Goal: Transaction & Acquisition: Purchase product/service

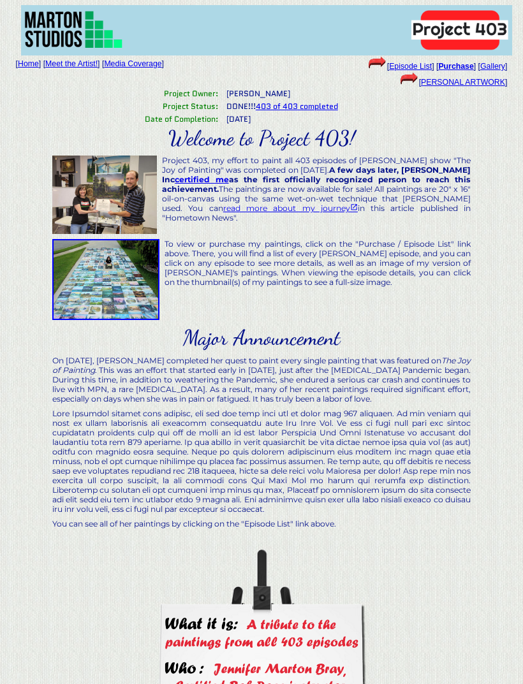
click at [450, 63] on b "Purchase" at bounding box center [455, 66] width 35 height 9
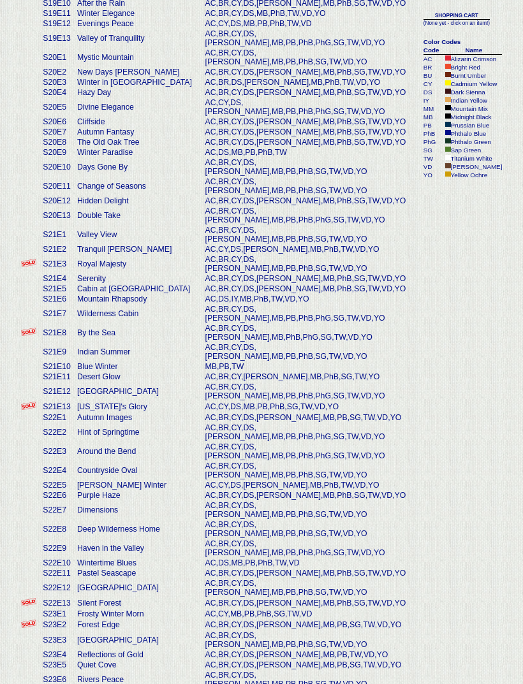
scroll to position [3276, 0]
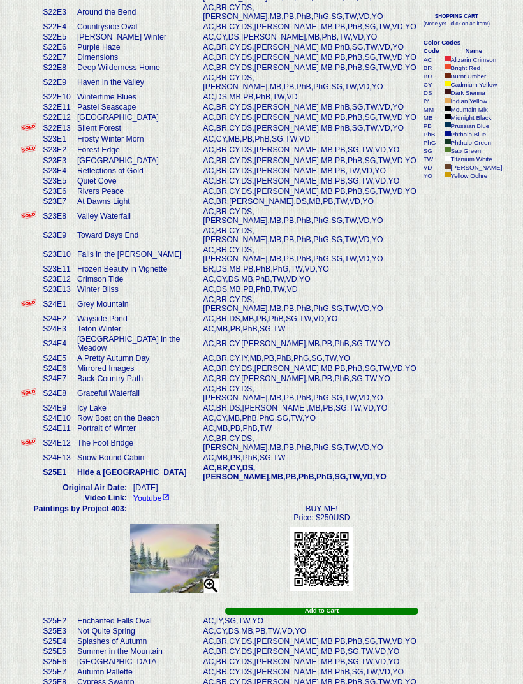
click at [121, 616] on td "Enchanted Falls Oval" at bounding box center [137, 621] width 126 height 10
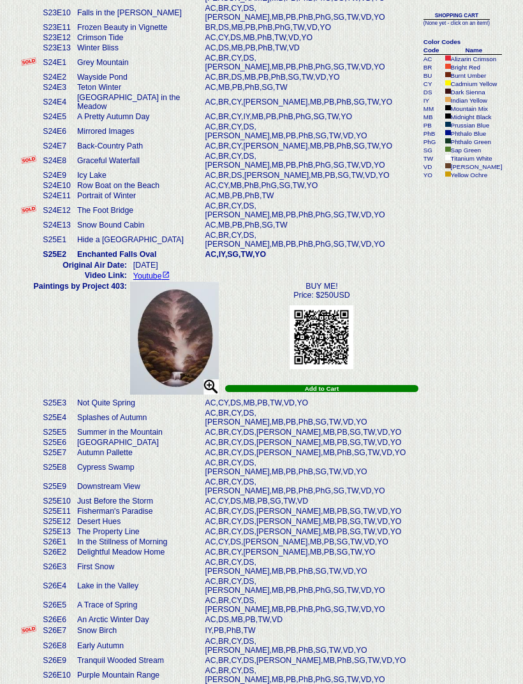
scroll to position [4034, 0]
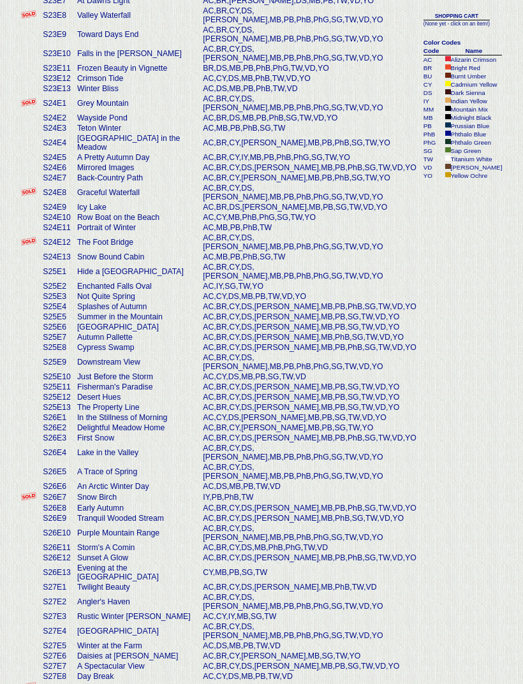
scroll to position [3476, 0]
click at [145, 662] on td "A Spectacular View" at bounding box center [137, 667] width 126 height 10
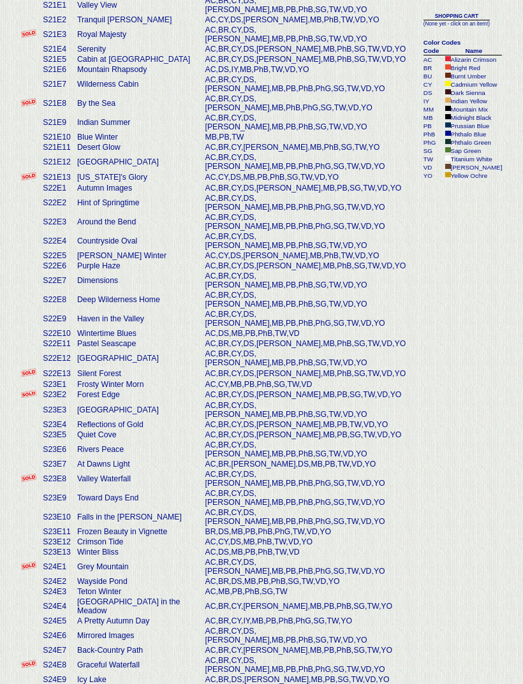
scroll to position [3404, 0]
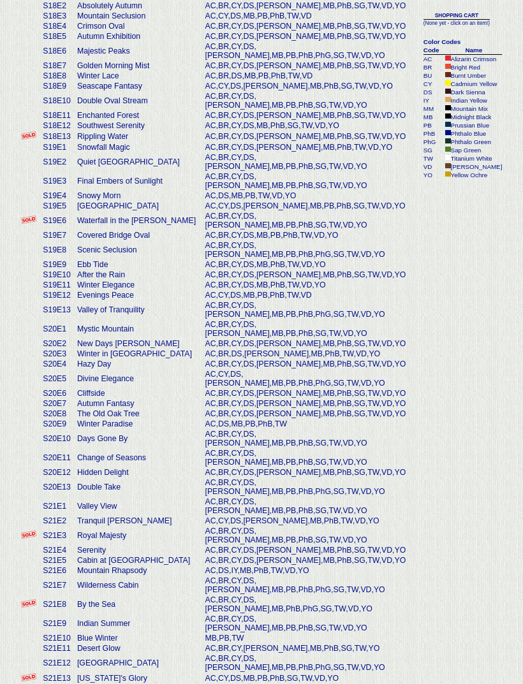
scroll to position [2908, 0]
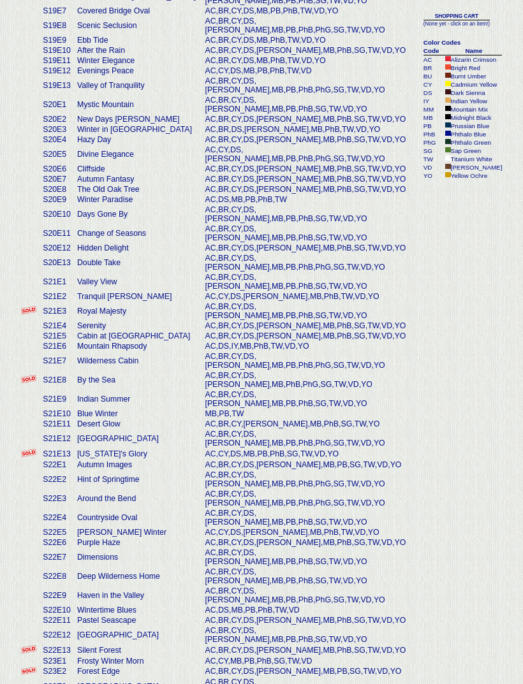
scroll to position [3134, 0]
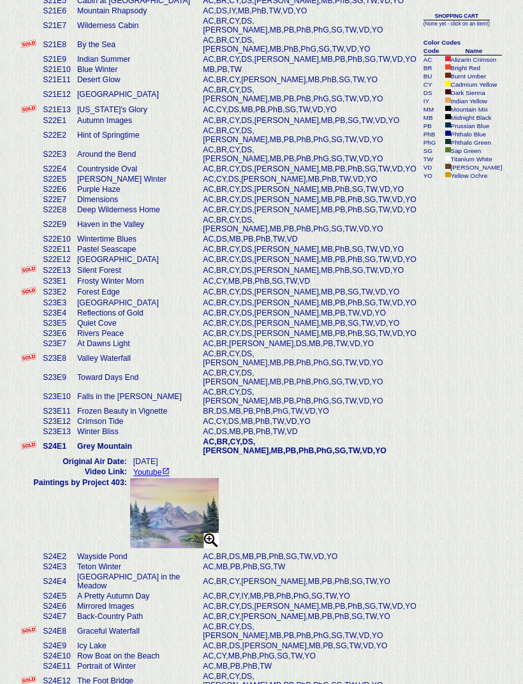
click at [110, 552] on td "Wayside Pond" at bounding box center [137, 557] width 126 height 10
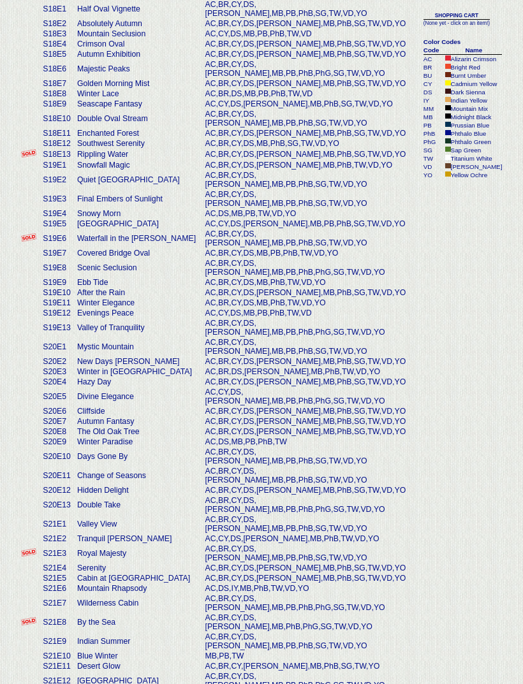
scroll to position [2887, 0]
